Goal: Find specific page/section: Find specific page/section

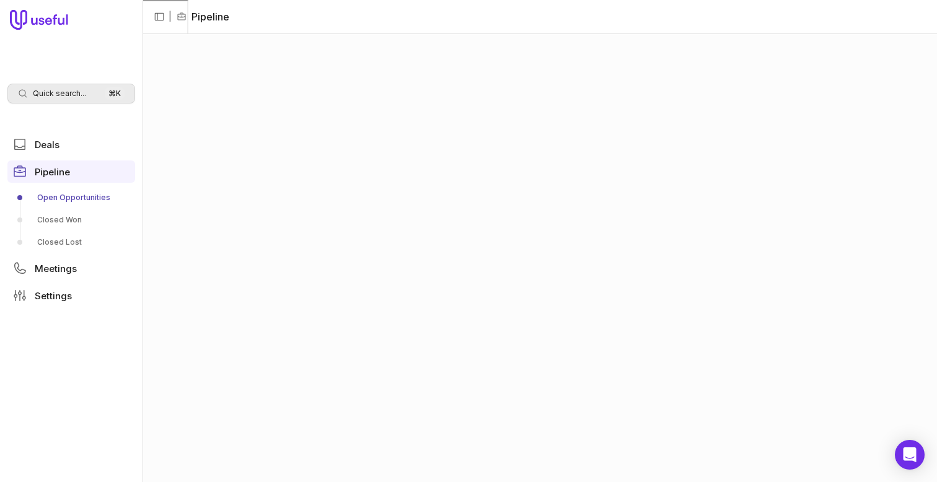
click at [58, 98] on div "Quick search... ⌘ K" at bounding box center [71, 94] width 128 height 20
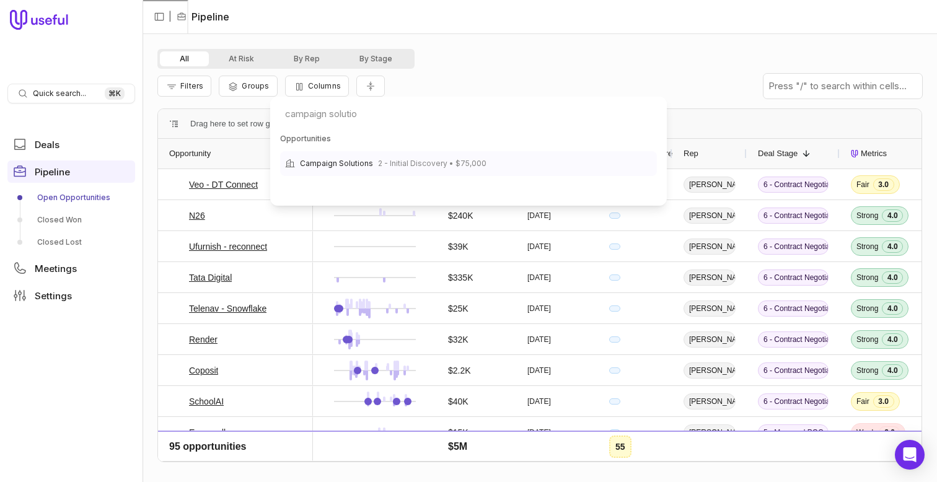
type input "campaign solutio"
click at [331, 169] on span "Campaign Solutions" at bounding box center [336, 163] width 73 height 15
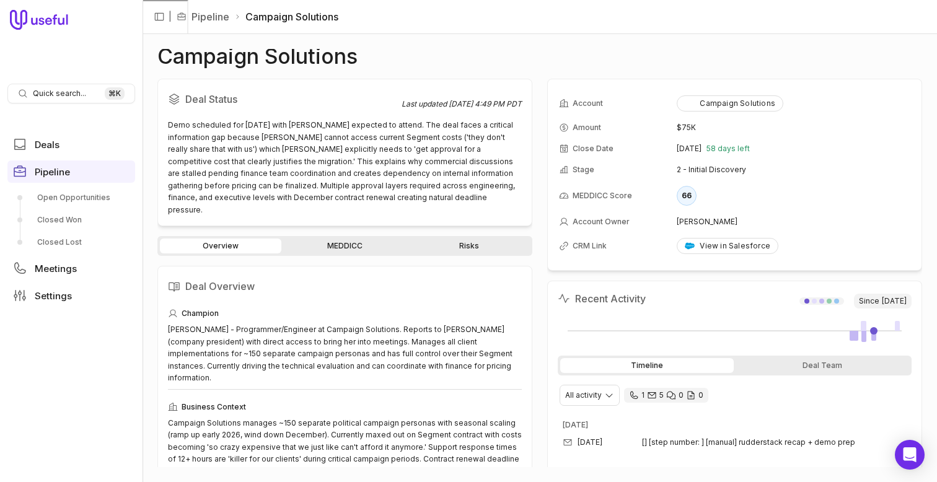
click at [363, 238] on link "MEDDICC" at bounding box center [344, 245] width 121 height 15
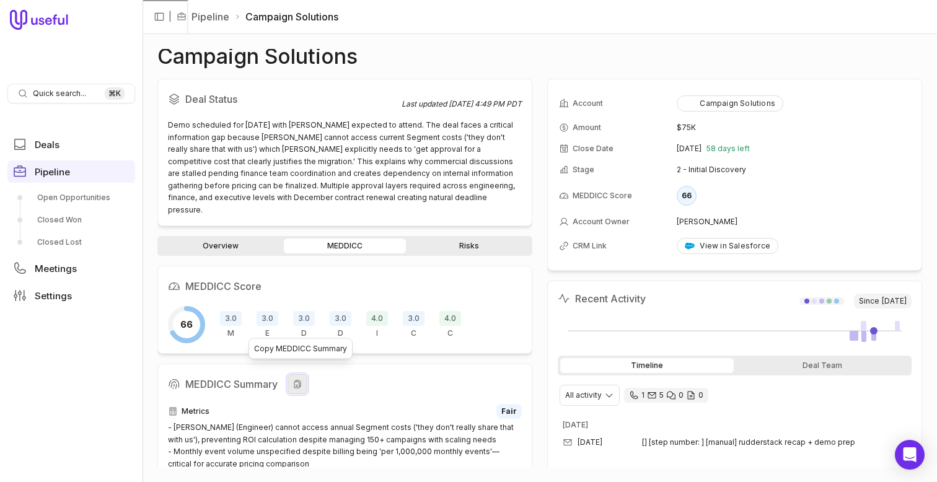
click at [302, 379] on icon at bounding box center [297, 384] width 10 height 10
